Goal: Task Accomplishment & Management: Manage account settings

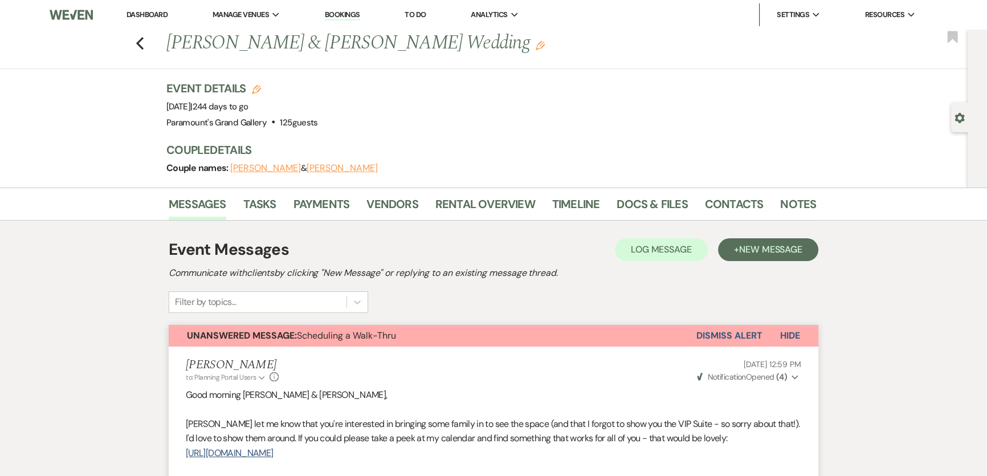
click at [158, 15] on link "Dashboard" at bounding box center [147, 15] width 41 height 10
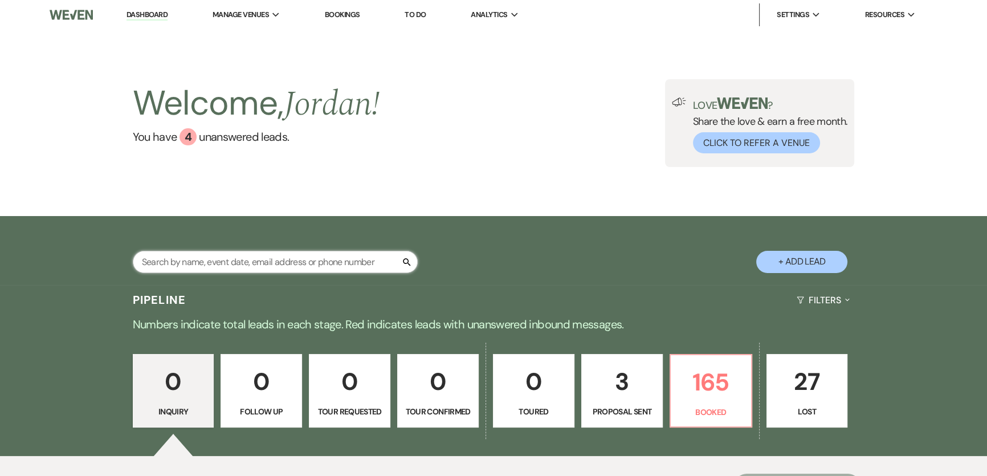
click at [260, 265] on input "text" at bounding box center [275, 262] width 285 height 22
type input "alia"
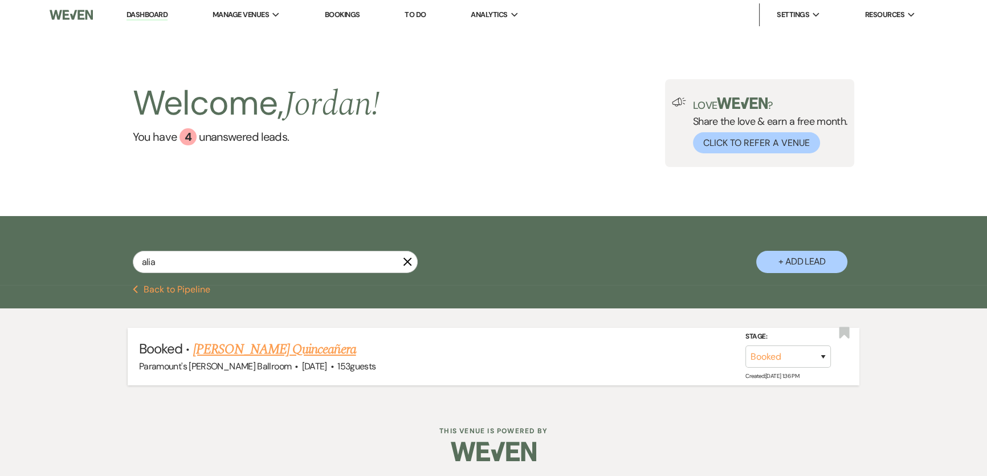
click at [323, 356] on link "[PERSON_NAME] Quinceañera" at bounding box center [274, 349] width 163 height 21
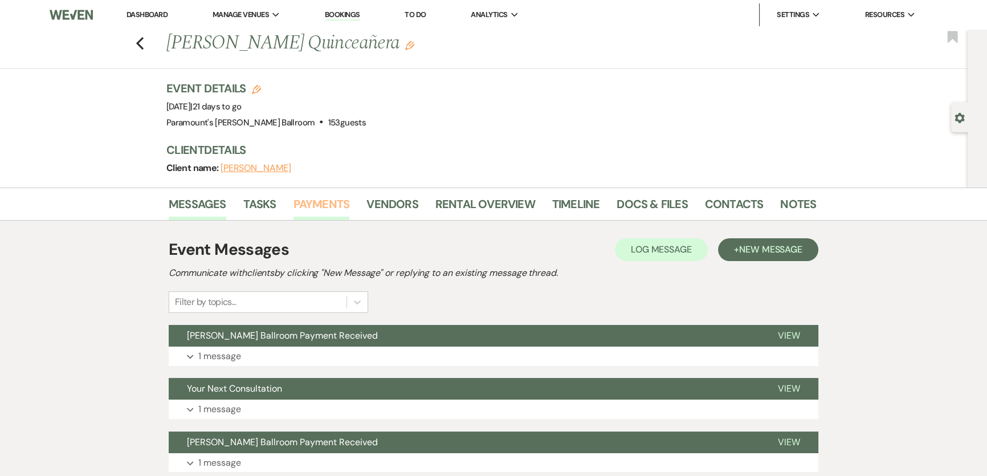
click at [320, 206] on link "Payments" at bounding box center [321, 207] width 56 height 25
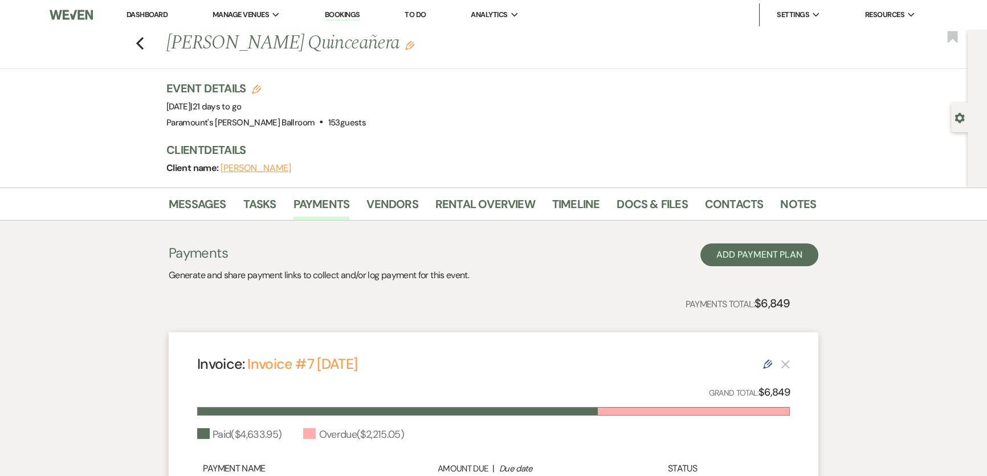
click at [529, 294] on div "Payments Total: $6,849" at bounding box center [479, 303] width 621 height 18
click at [147, 11] on link "Dashboard" at bounding box center [147, 15] width 41 height 10
